Goal: Information Seeking & Learning: Learn about a topic

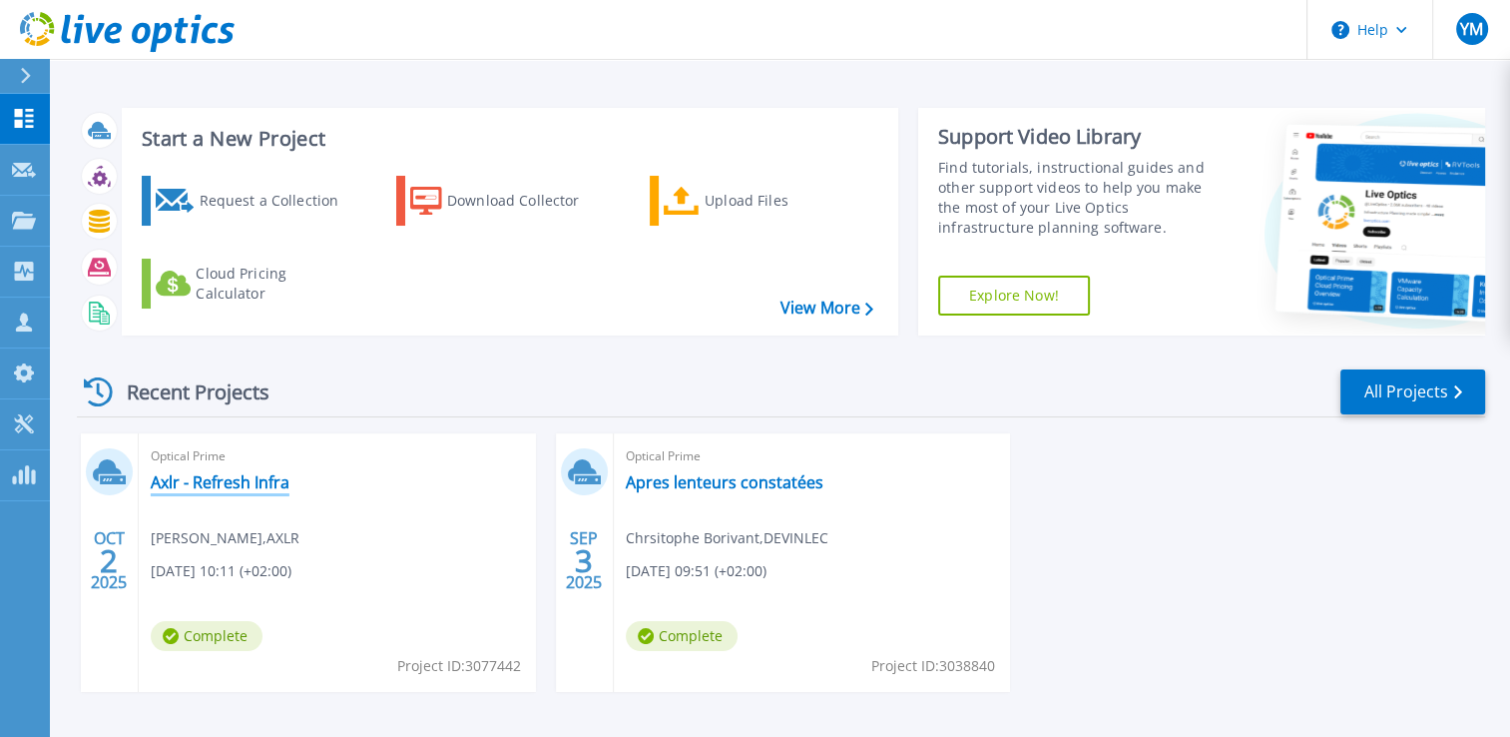
click at [244, 474] on link "Axlr - Refresh Infra" at bounding box center [220, 482] width 139 height 20
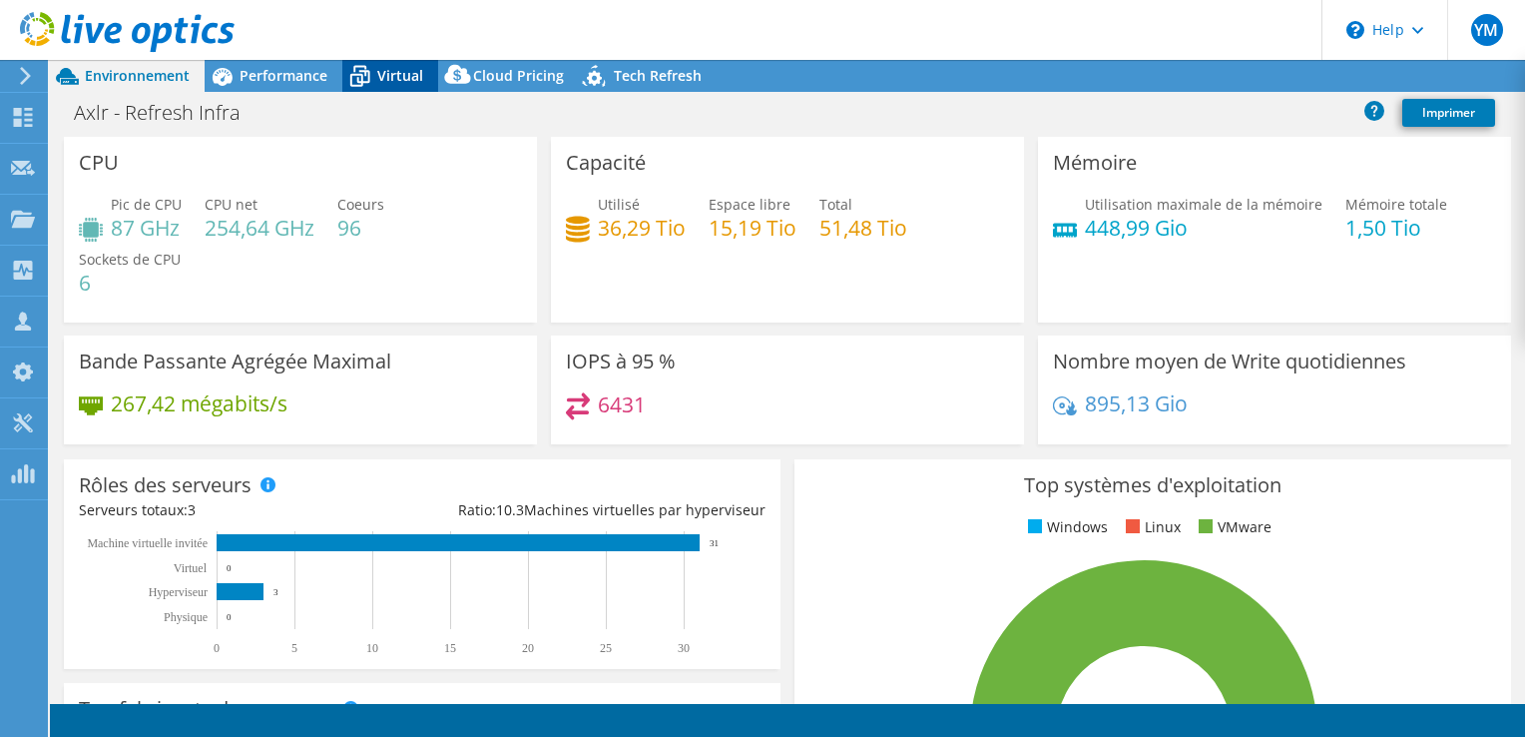
select select "EULondon"
click at [380, 76] on span "Virtual" at bounding box center [400, 75] width 46 height 19
select select "EULondon"
select select "USD"
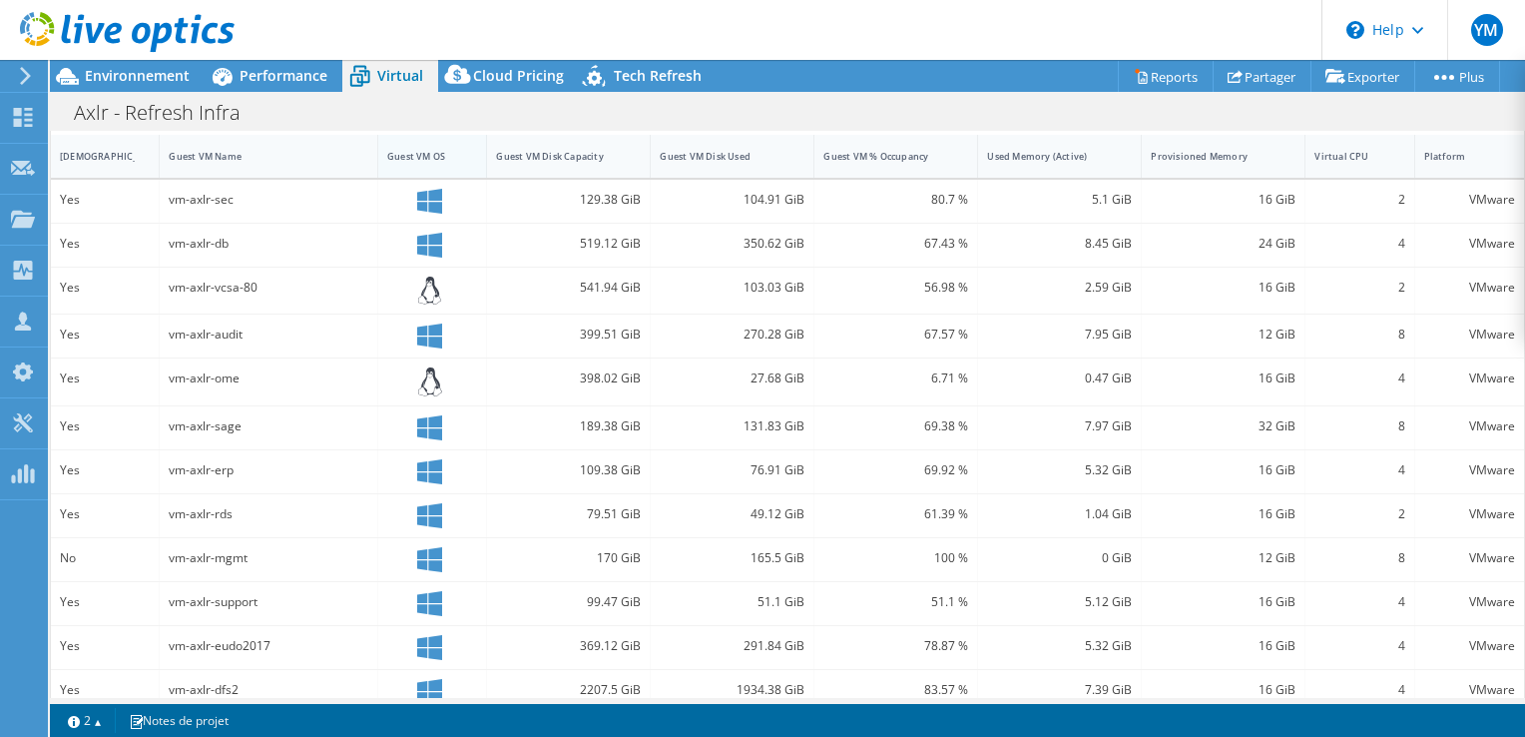
scroll to position [499, 0]
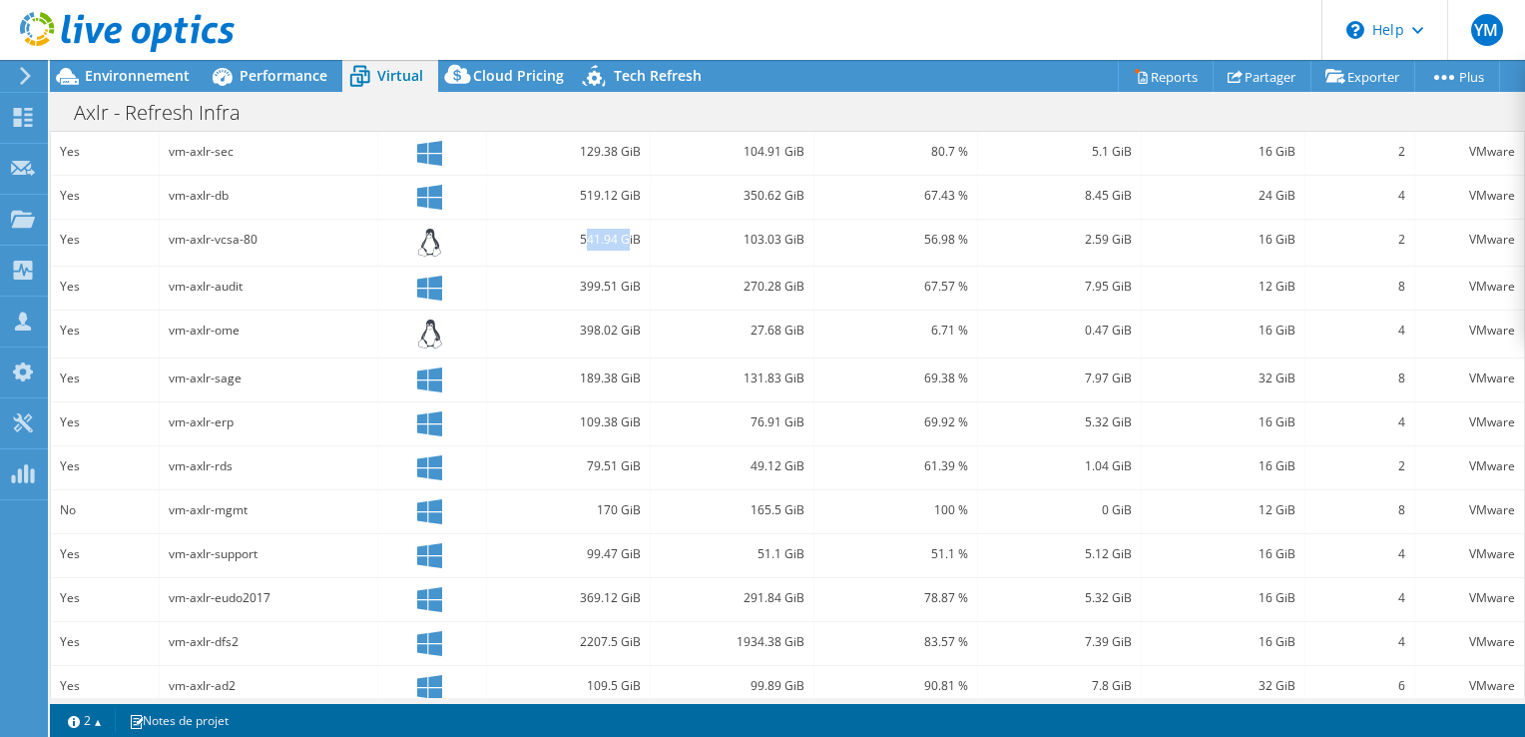
drag, startPoint x: 582, startPoint y: 234, endPoint x: 626, endPoint y: 234, distance: 43.9
click at [626, 234] on div "541.94 GiB" at bounding box center [568, 240] width 145 height 22
drag, startPoint x: 626, startPoint y: 234, endPoint x: 622, endPoint y: 102, distance: 131.8
click at [622, 102] on div "Axlr - Refresh Infra Imprimer" at bounding box center [787, 112] width 1475 height 37
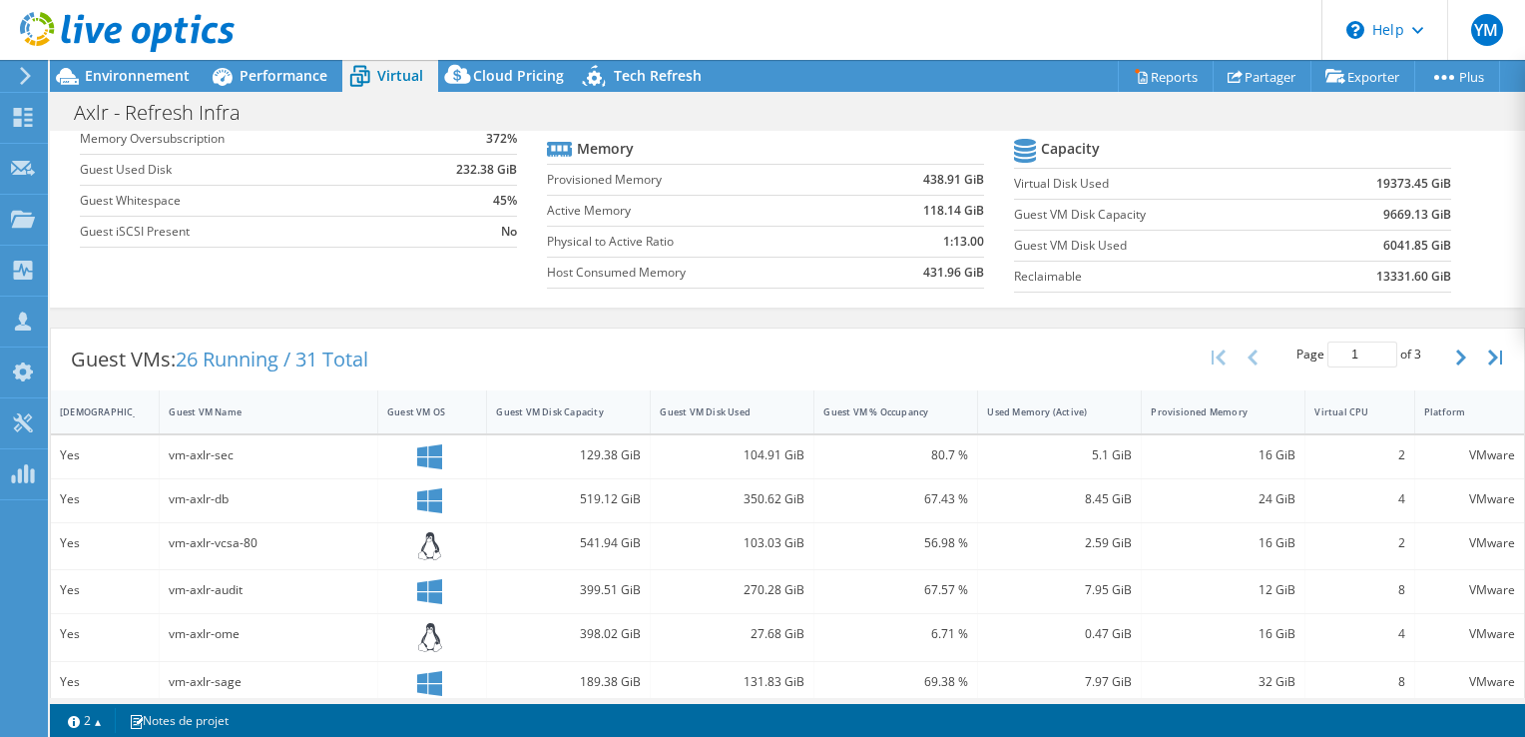
scroll to position [200, 0]
click at [576, 401] on div "Guest VM Disk Capacity" at bounding box center [556, 407] width 121 height 13
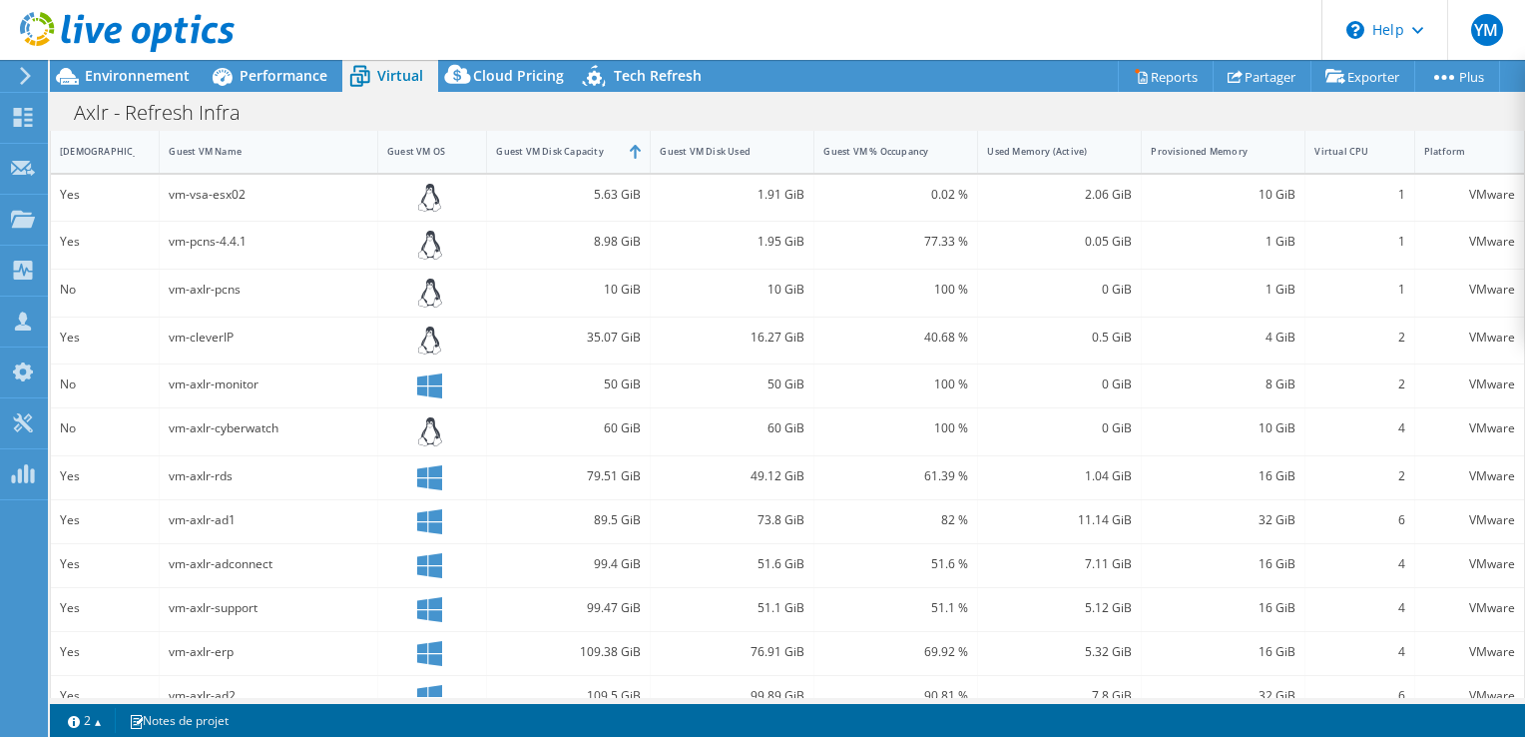
scroll to position [312, 0]
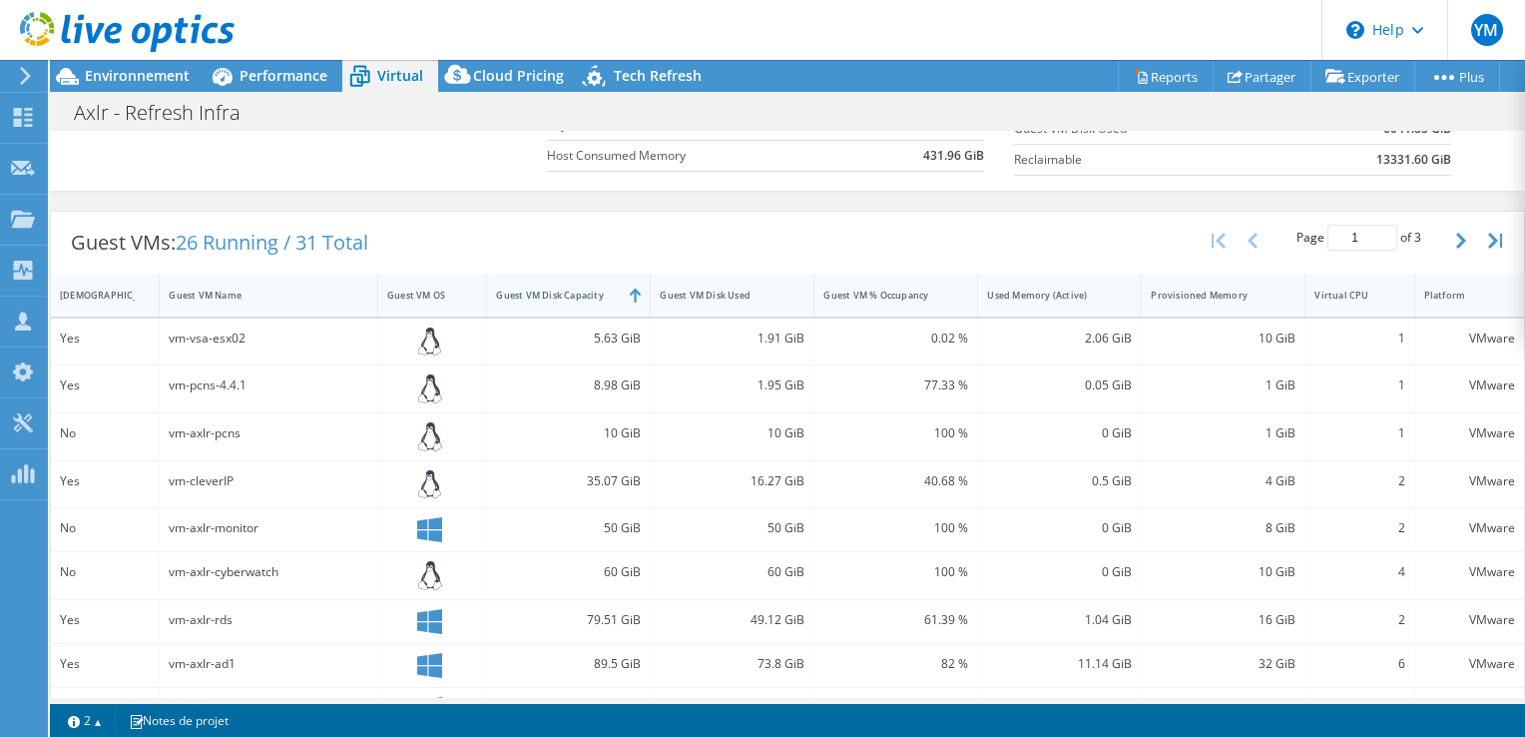
click at [559, 288] on div "Guest VM Disk Capacity" at bounding box center [556, 294] width 121 height 13
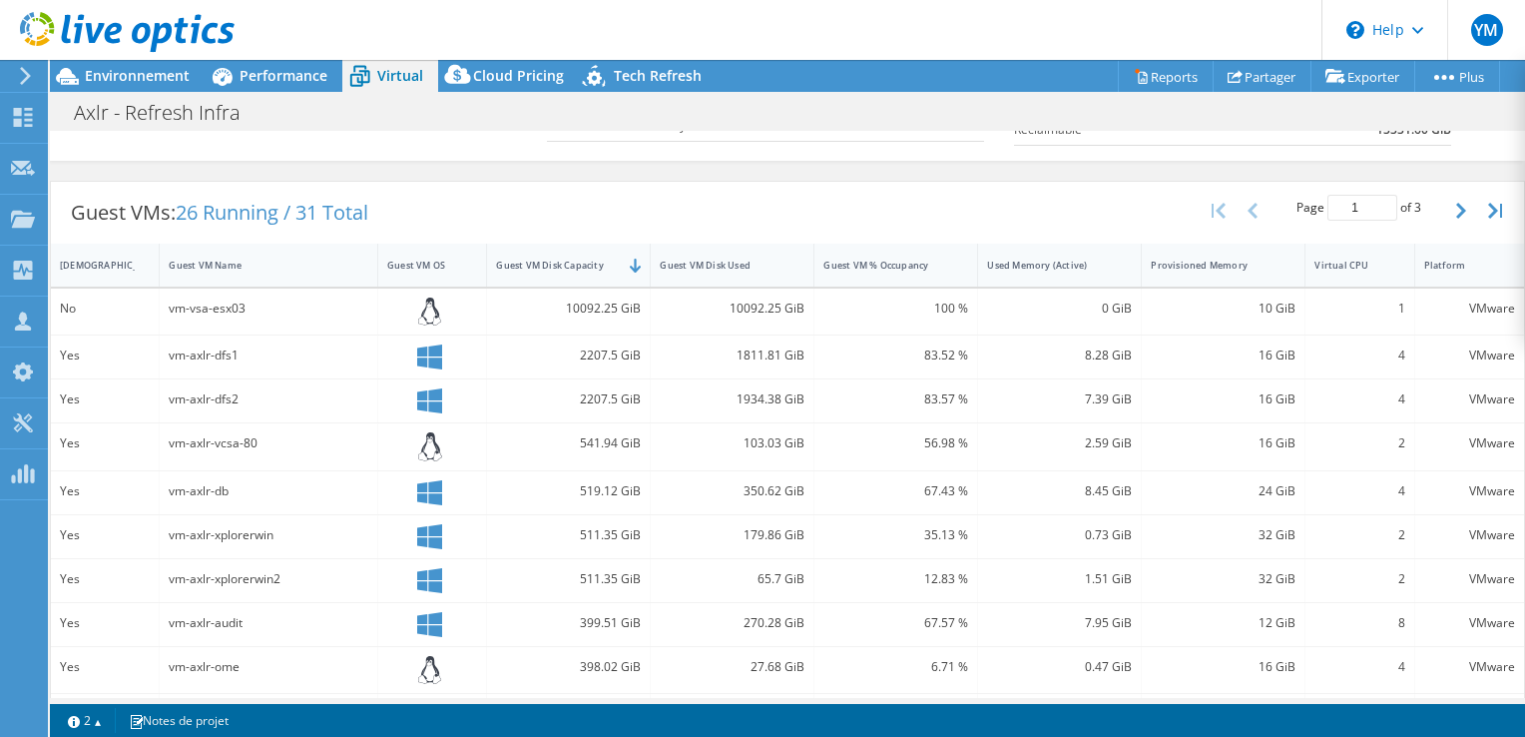
scroll to position [313, 0]
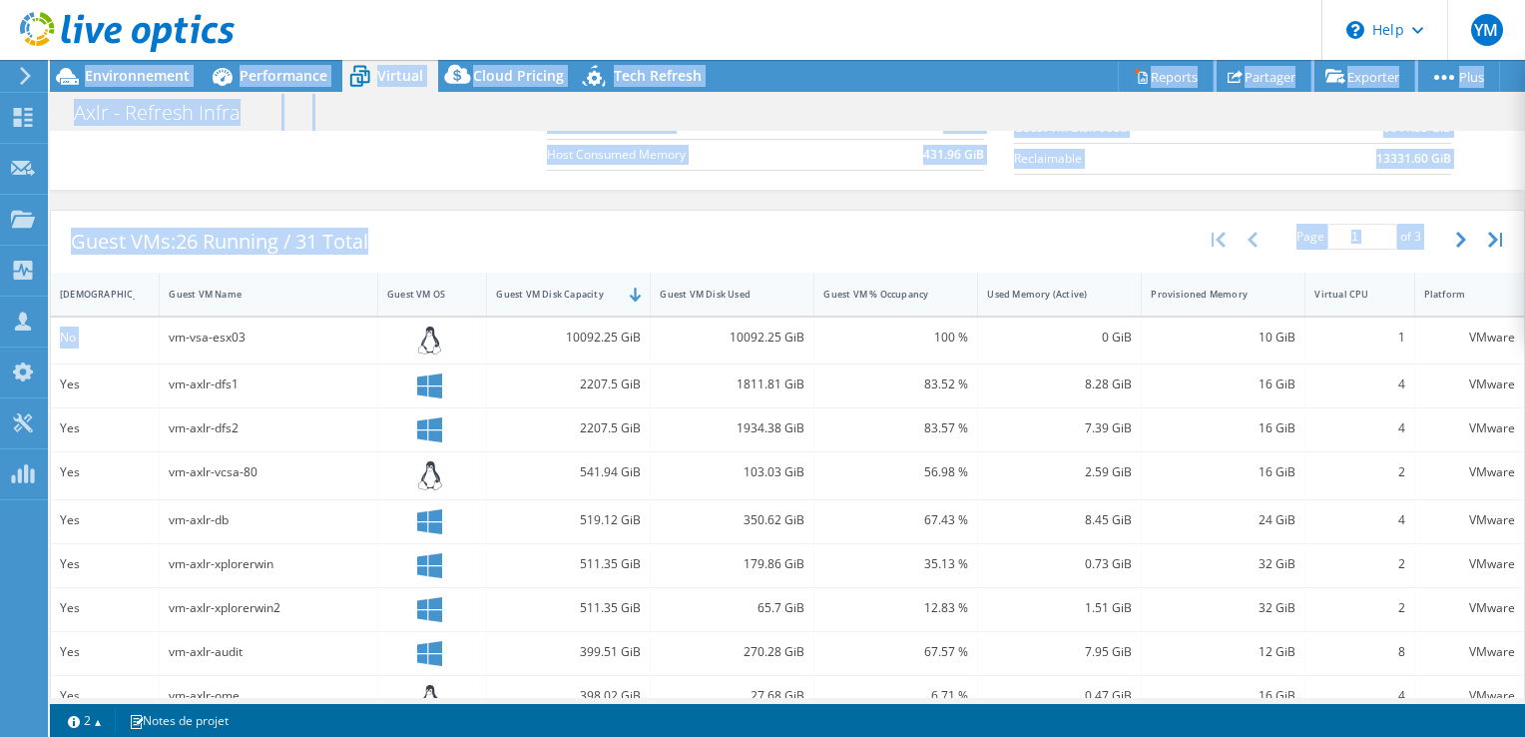
drag, startPoint x: 161, startPoint y: 336, endPoint x: 1525, endPoint y: 331, distance: 1364.6
click at [1524, 331] on html "YM Partenaire [PERSON_NAME] [EMAIL_ADDRESS][DOMAIN_NAME] SYS 1 My Profile Log O…" at bounding box center [762, 368] width 1525 height 737
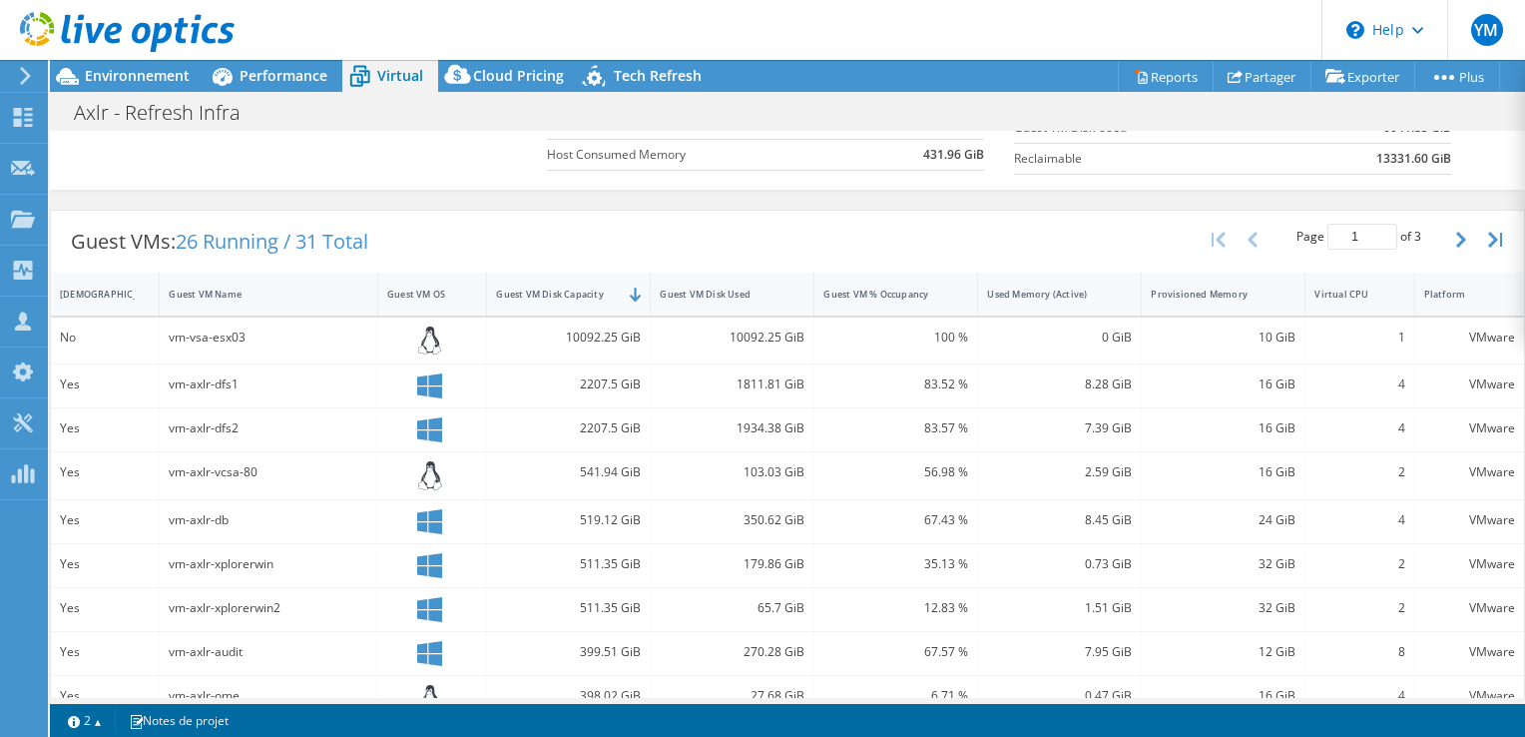
click at [314, 326] on div "vm-vsa-esx03" at bounding box center [269, 337] width 200 height 22
drag, startPoint x: 130, startPoint y: 333, endPoint x: 905, endPoint y: 333, distance: 775.6
click at [905, 333] on div "No vm-vsa-esx03 10092.25 GiB 10092.25 GiB 100 % 0 GiB 10 GiB 1 VMware" at bounding box center [787, 340] width 1473 height 47
click at [558, 332] on div "10092.25 GiB" at bounding box center [568, 337] width 145 height 22
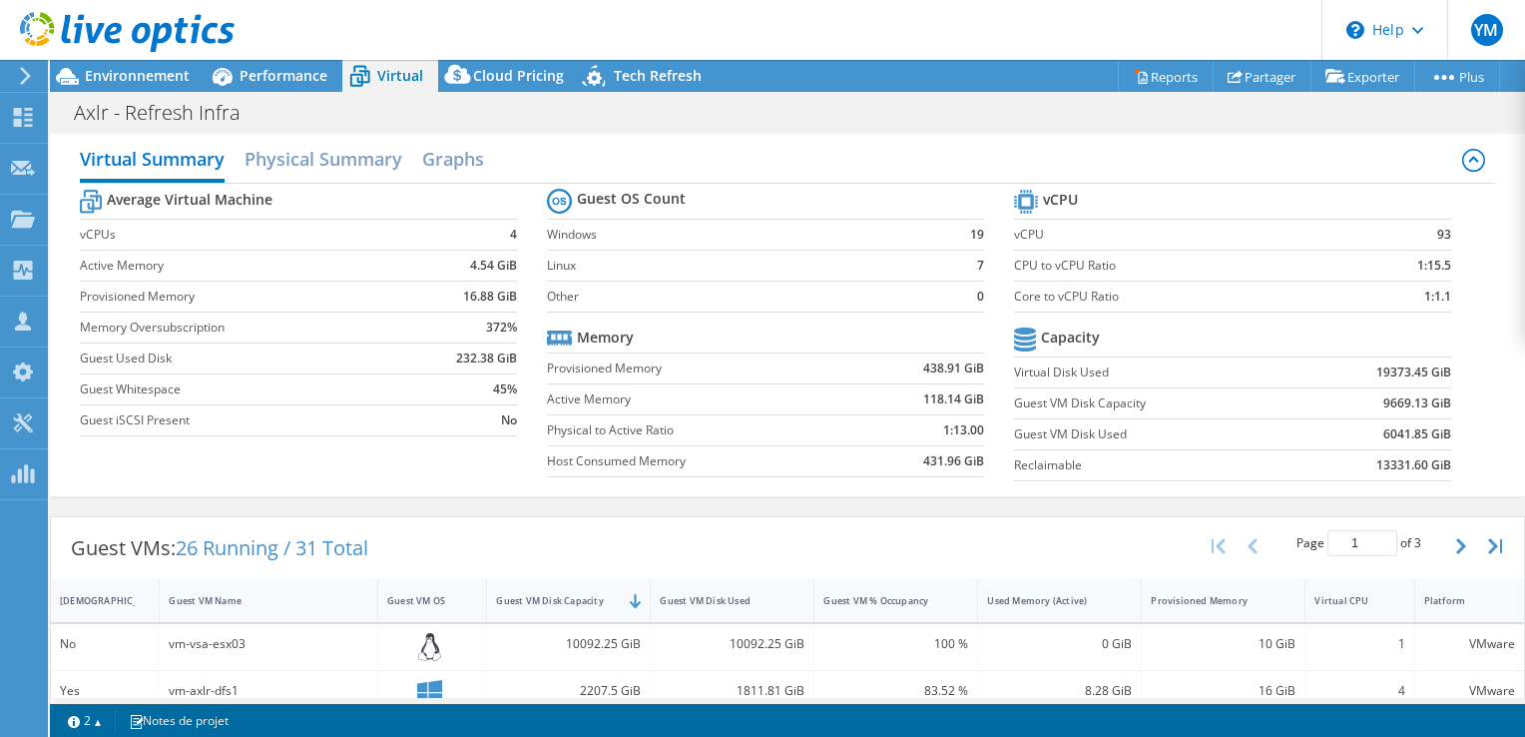
scroll to position [0, 0]
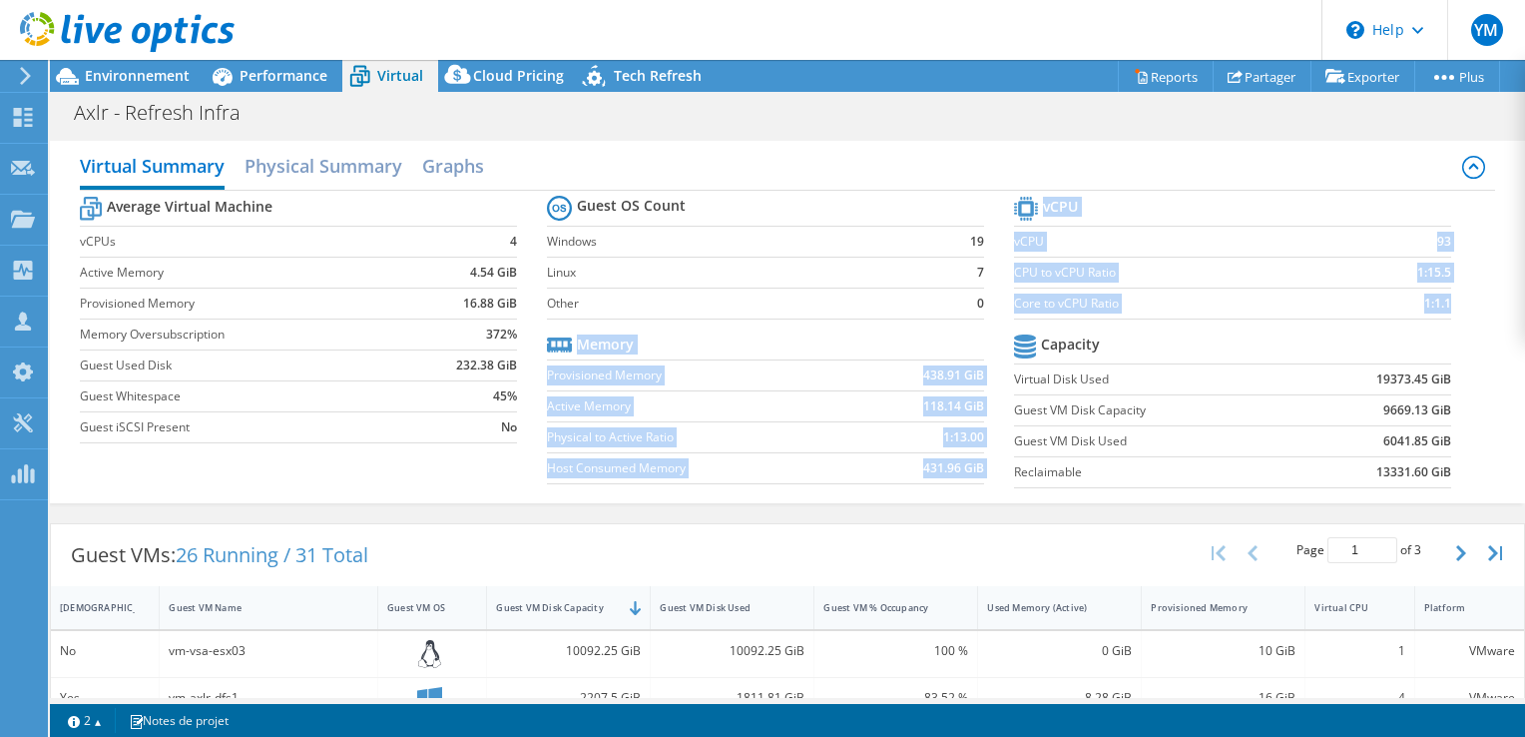
drag, startPoint x: 998, startPoint y: 374, endPoint x: 1457, endPoint y: 462, distance: 467.5
click at [1457, 462] on div "Average Virtual Machine vCPUs 4 Active Memory 4.54 GiB Provisioned Memory 16.88…" at bounding box center [788, 344] width 1416 height 307
click at [1457, 462] on section "vCPU vCPU 93 CPU to vCPU Ratio 1:15.5 Core to vCPU Ratio 1:1.1 Capacity Virtual…" at bounding box center [1247, 345] width 467 height 306
click at [1458, 474] on section "vCPU vCPU 93 CPU to vCPU Ratio 1:15.5 Core to vCPU Ratio 1:1.1 Capacity Virtual…" at bounding box center [1247, 345] width 467 height 306
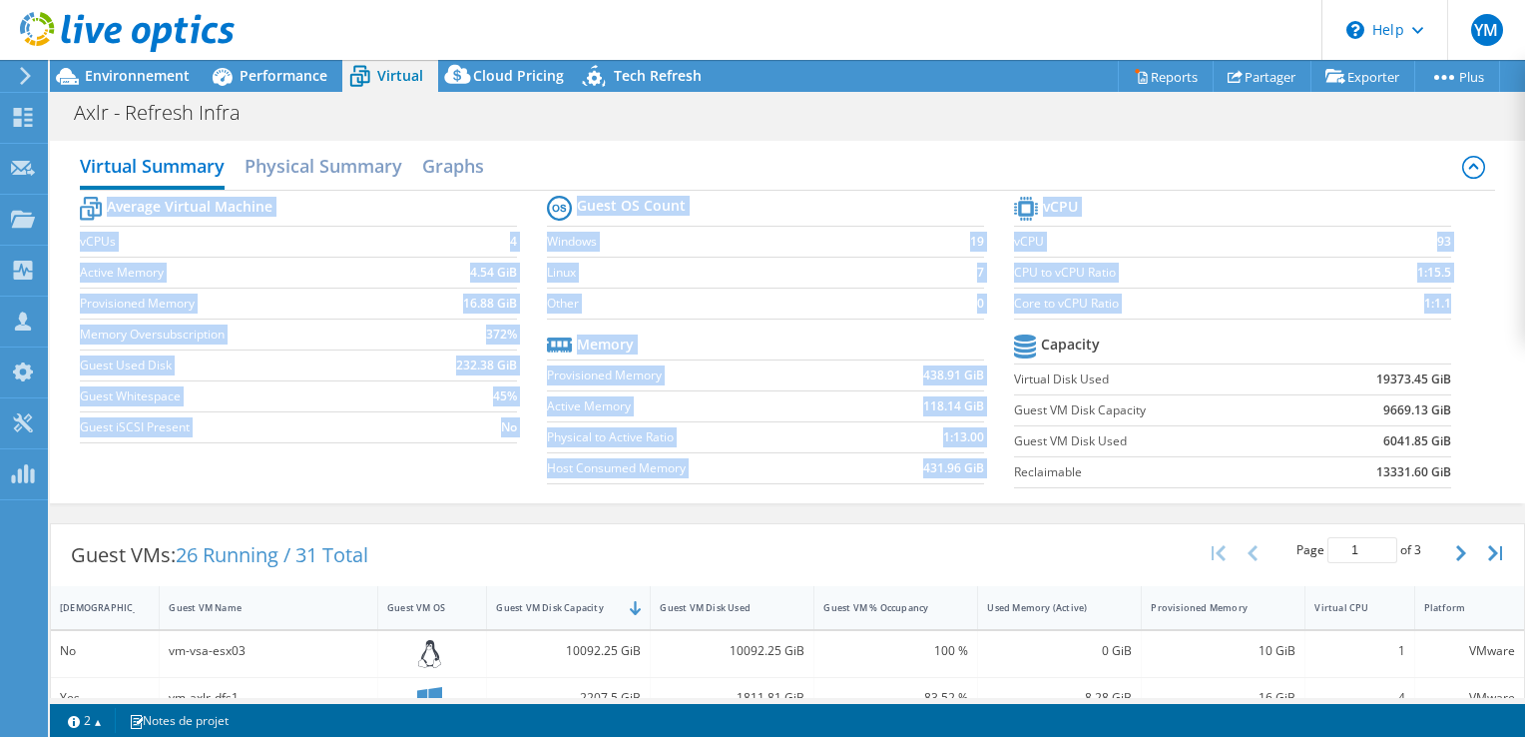
drag, startPoint x: 1440, startPoint y: 475, endPoint x: 535, endPoint y: 368, distance: 911.7
click at [535, 368] on div "Average Virtual Machine vCPUs 4 Active Memory 4.54 GiB Provisioned Memory 16.88…" at bounding box center [788, 344] width 1416 height 307
click at [246, 474] on div "Average Virtual Machine vCPUs 4 Active Memory 4.54 GiB Provisioned Memory 16.88…" at bounding box center [788, 344] width 1416 height 307
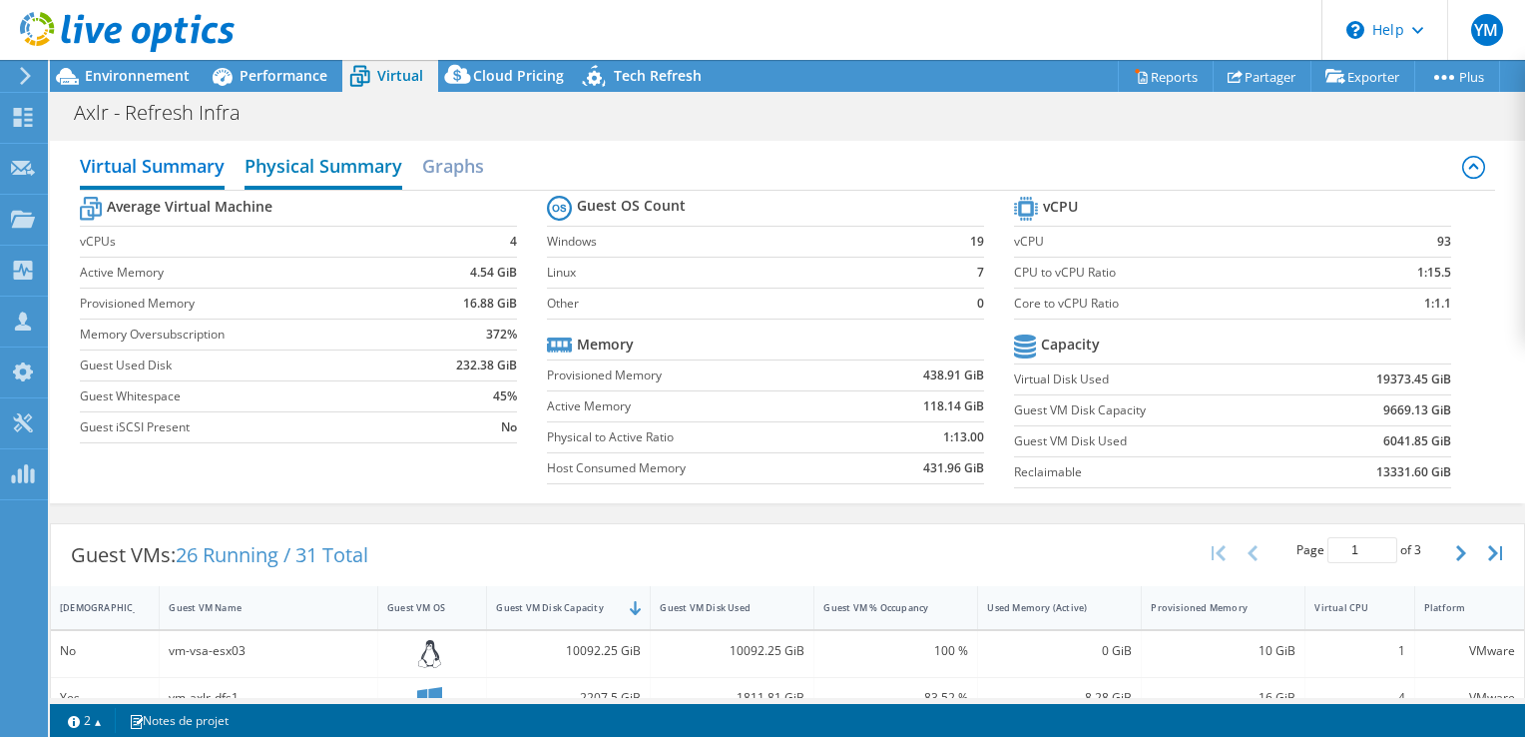
click at [318, 167] on h2 "Physical Summary" at bounding box center [324, 168] width 158 height 44
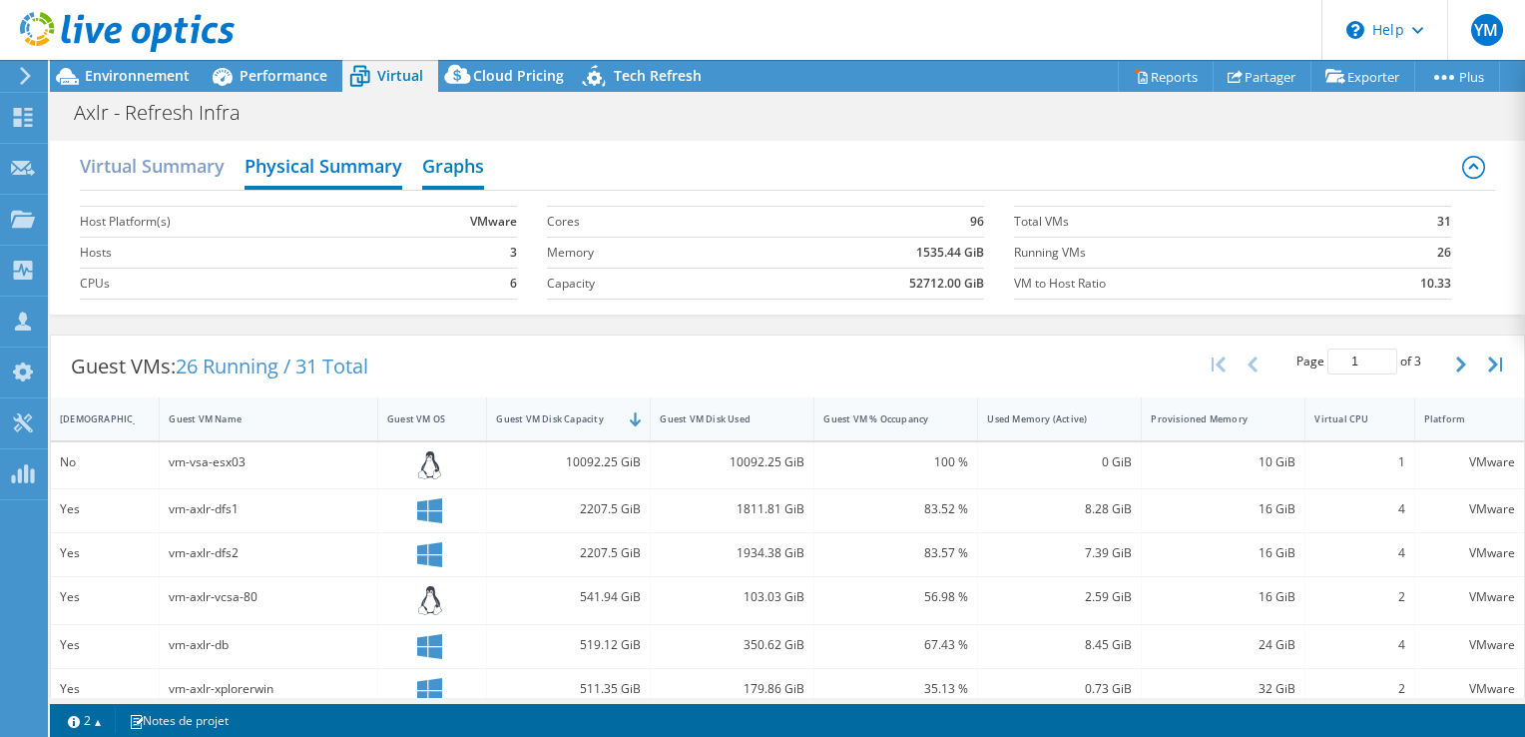
click at [463, 174] on h2 "Graphs" at bounding box center [453, 168] width 62 height 44
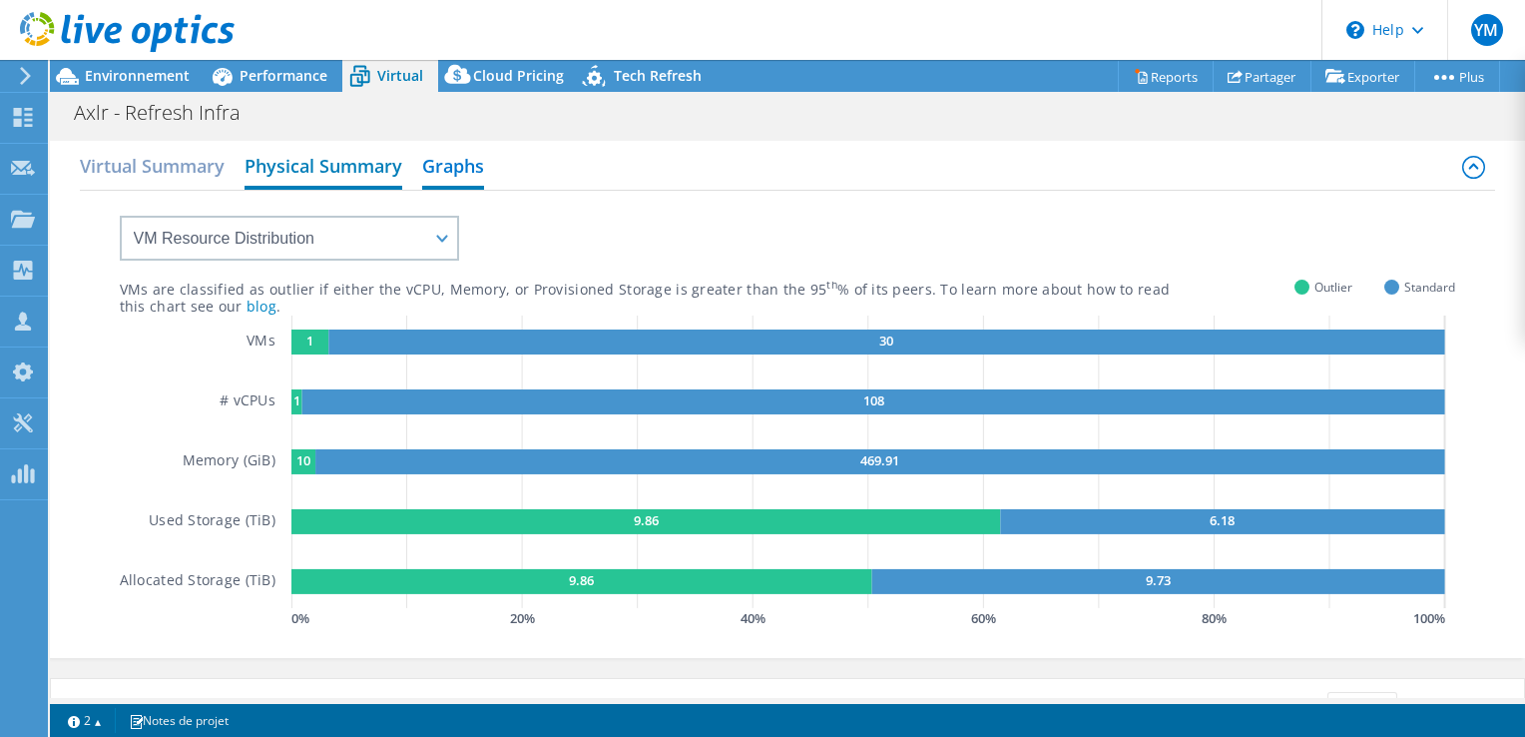
click at [331, 168] on h2 "Physical Summary" at bounding box center [324, 168] width 158 height 44
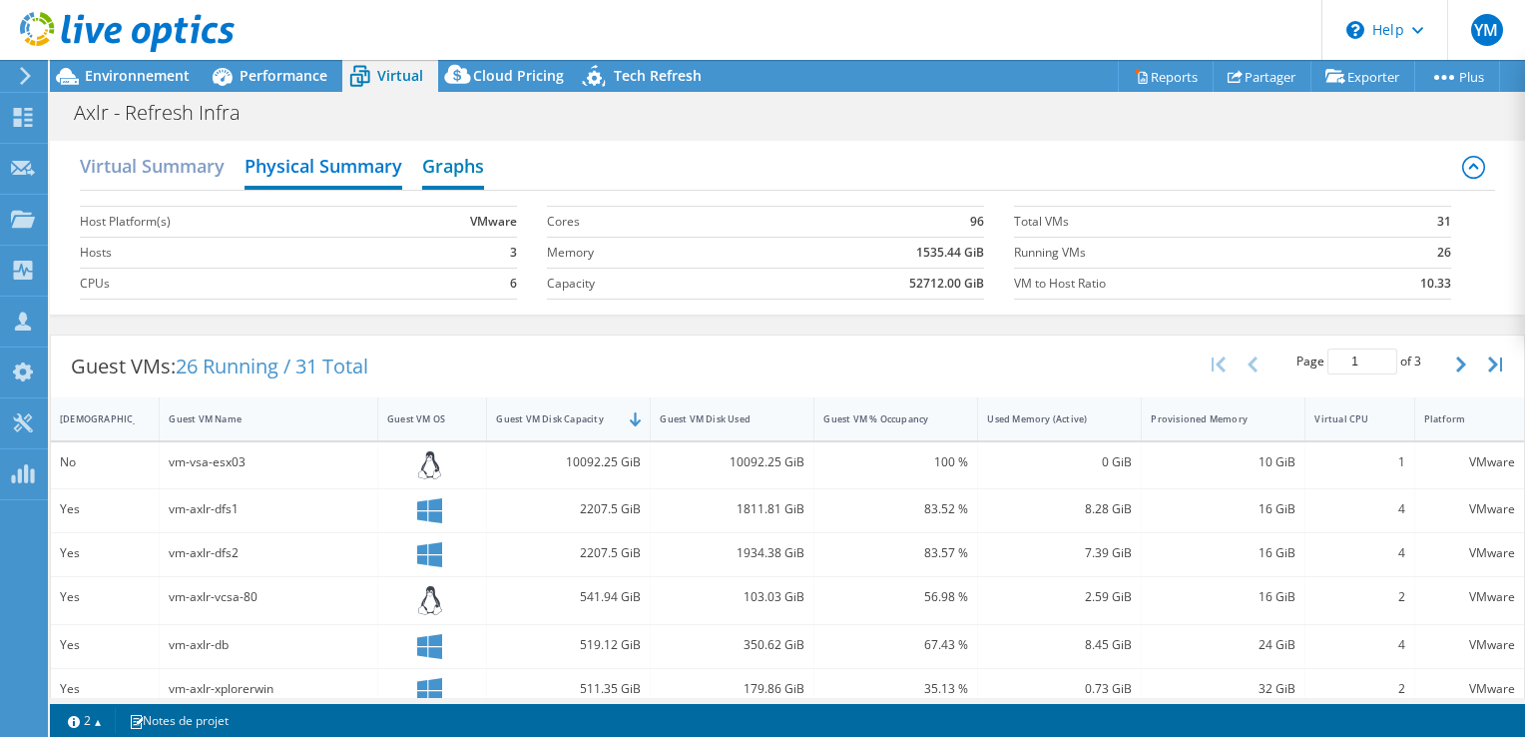
click at [428, 168] on h2 "Graphs" at bounding box center [453, 168] width 62 height 44
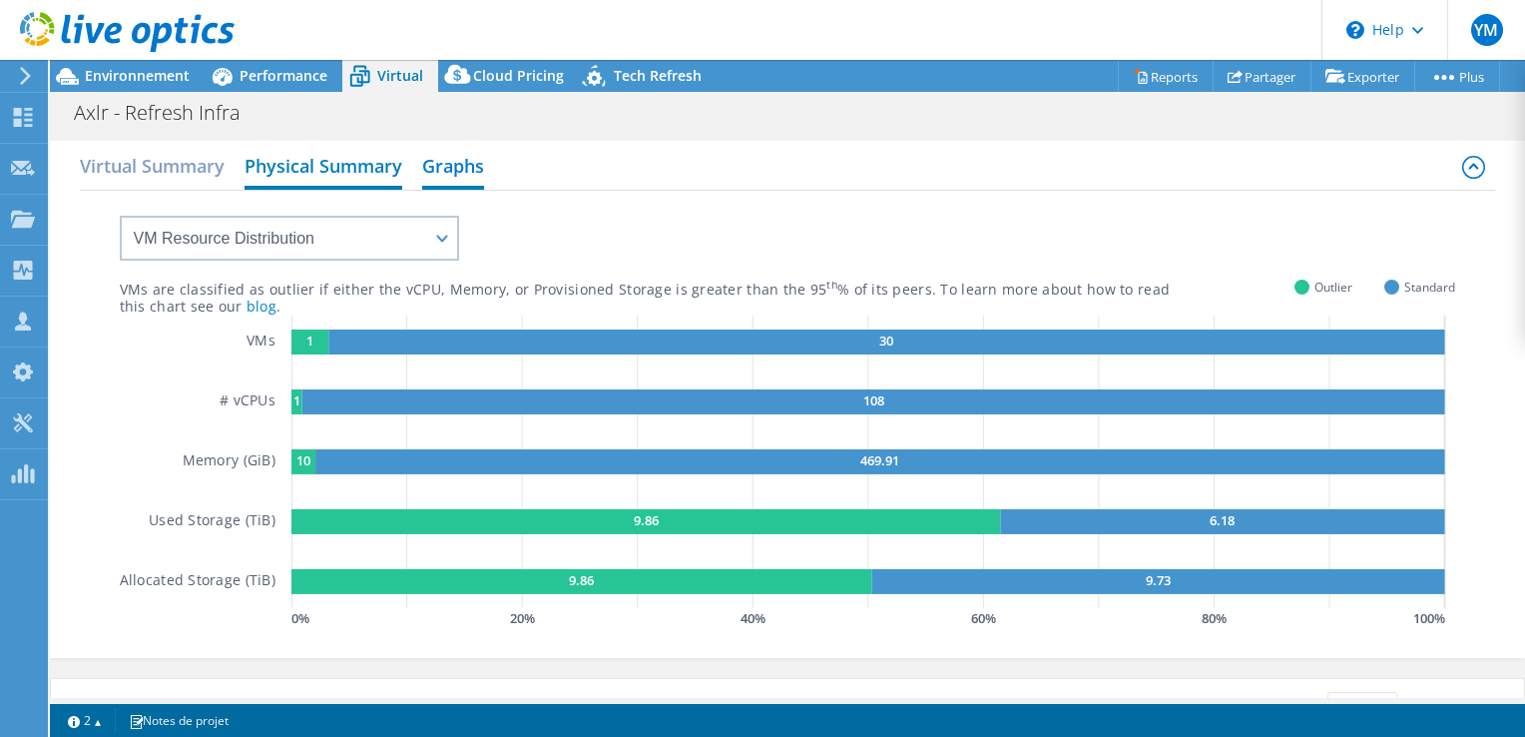
click at [321, 170] on h2 "Physical Summary" at bounding box center [324, 168] width 158 height 44
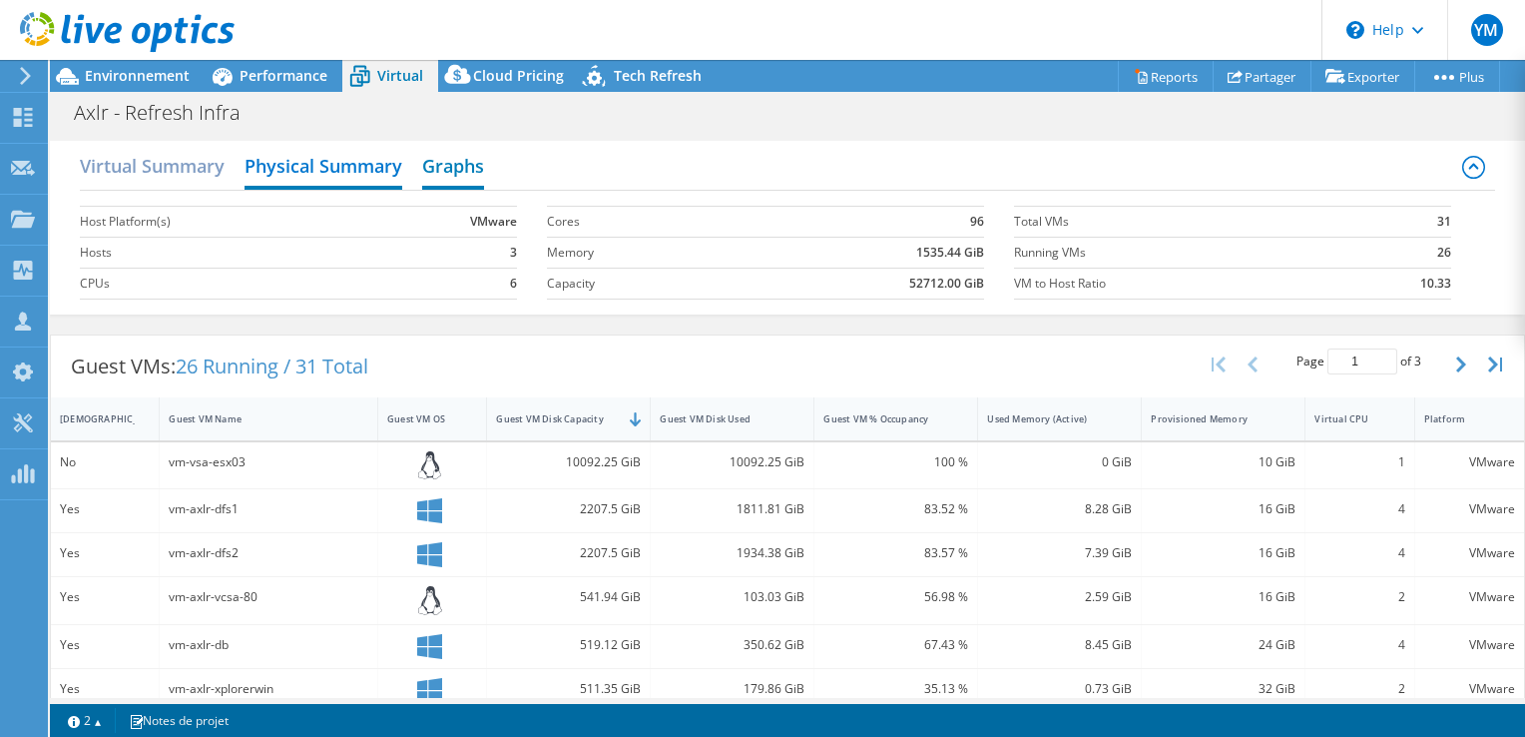
click at [479, 170] on h2 "Graphs" at bounding box center [453, 168] width 62 height 44
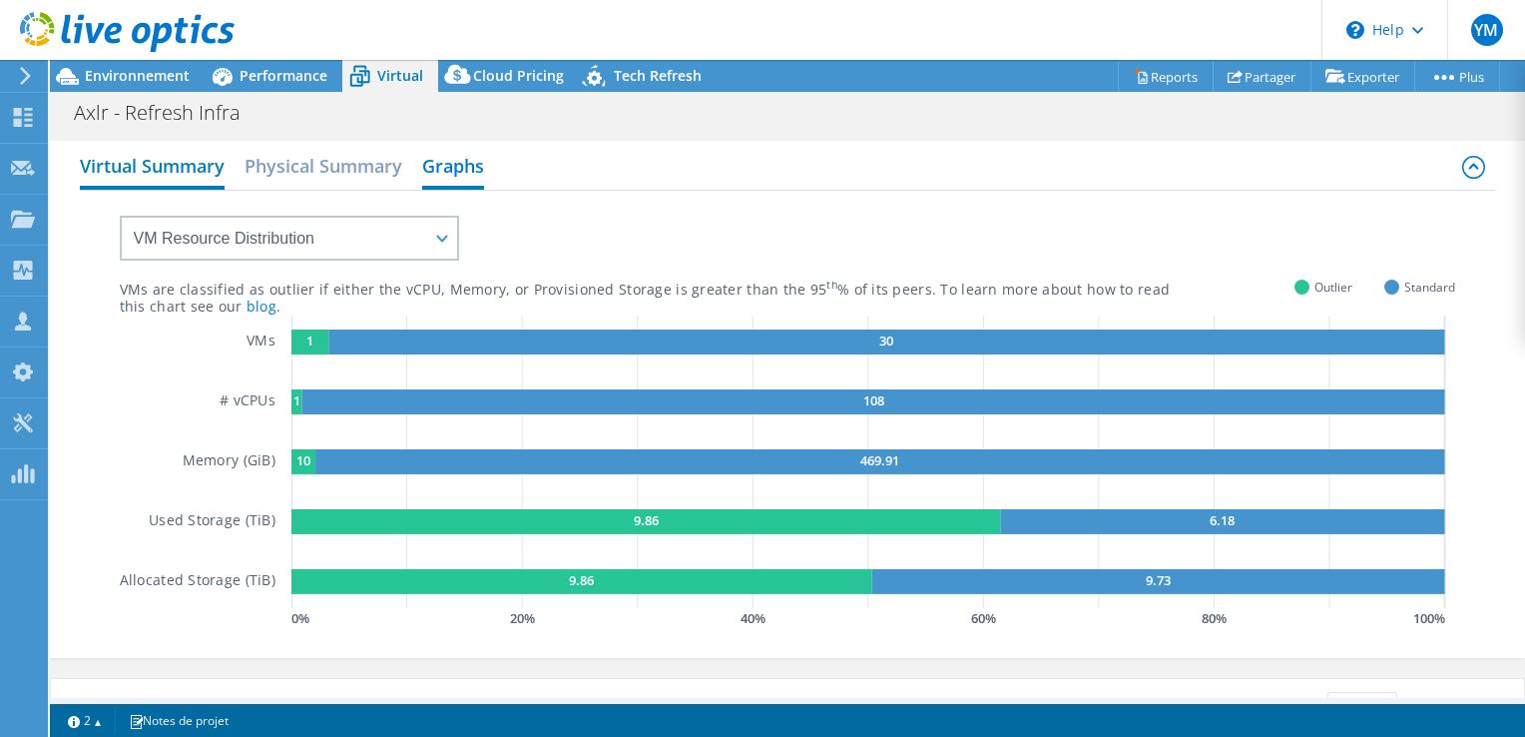
click at [164, 150] on h2 "Virtual Summary" at bounding box center [152, 168] width 145 height 44
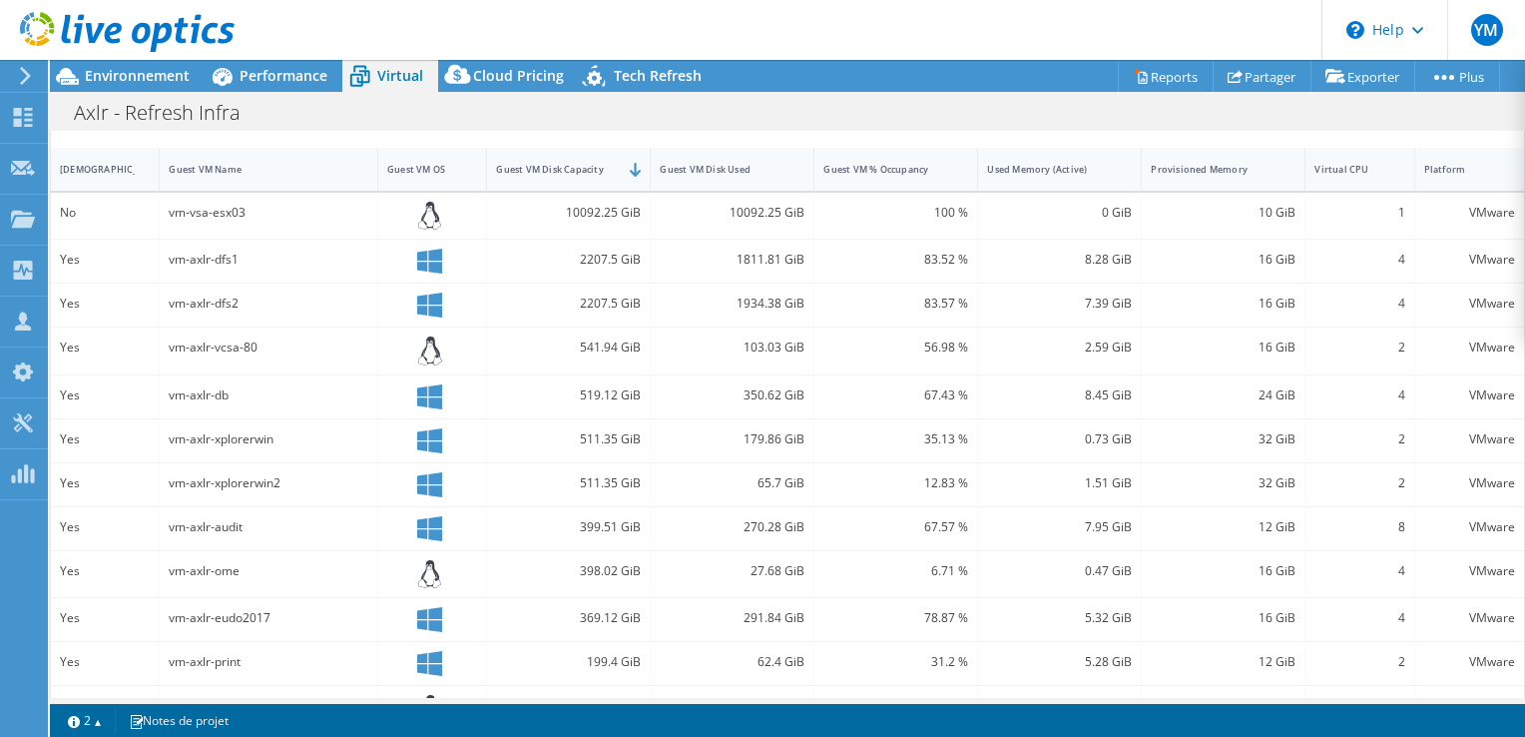
scroll to position [499, 0]
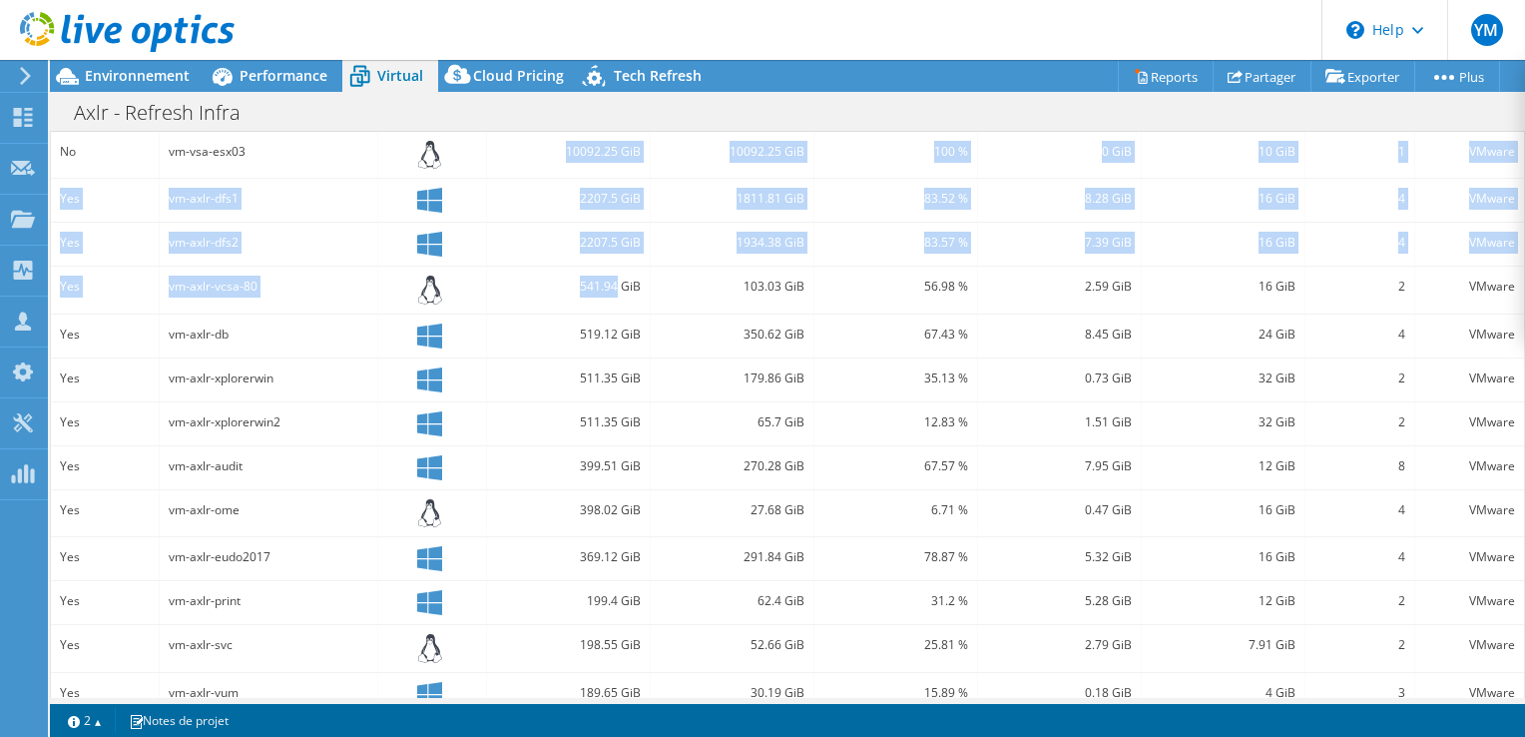
drag, startPoint x: 541, startPoint y: 138, endPoint x: 609, endPoint y: 271, distance: 149.1
click at [609, 271] on div "No vm-vsa-esx03 10092.25 GiB 10092.25 GiB 100 % 0 GiB 10 GiB 1 VMware Yes vm-ax…" at bounding box center [787, 470] width 1473 height 676
drag, startPoint x: 609, startPoint y: 271, endPoint x: 547, endPoint y: 282, distance: 62.9
click at [547, 282] on div "541.94 GiB" at bounding box center [568, 287] width 145 height 22
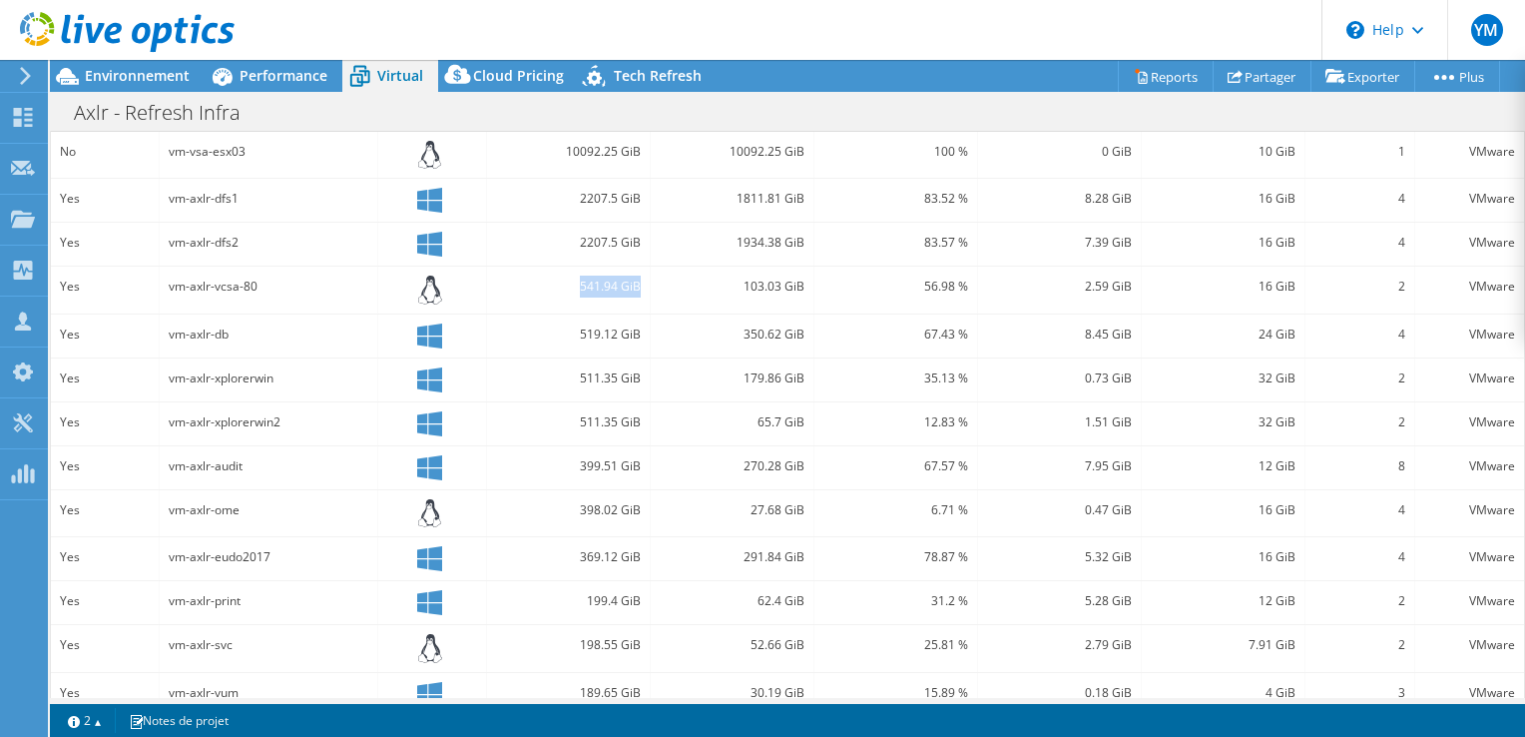
drag, startPoint x: 567, startPoint y: 282, endPoint x: 639, endPoint y: 282, distance: 71.9
click at [639, 282] on div "541.94 GiB" at bounding box center [569, 290] width 164 height 47
drag, startPoint x: 639, startPoint y: 282, endPoint x: 635, endPoint y: 332, distance: 50.1
click at [635, 332] on div "519.12 GiB" at bounding box center [568, 334] width 145 height 22
